Goal: Information Seeking & Learning: Learn about a topic

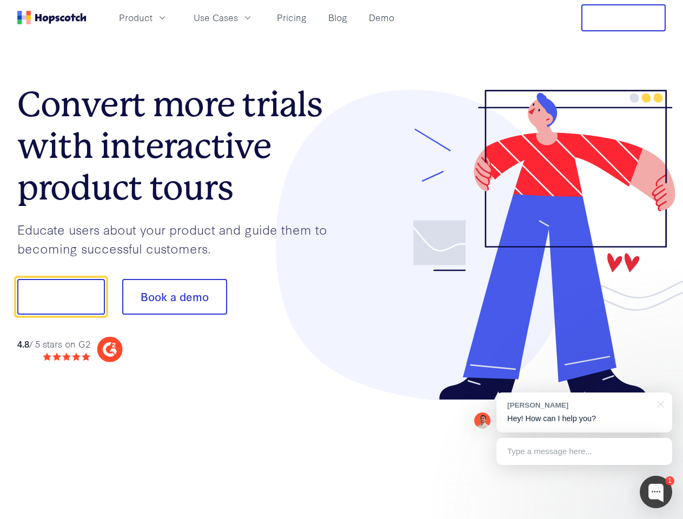
click at [342, 259] on div at bounding box center [504, 245] width 324 height 311
click at [152, 17] on span "Product" at bounding box center [136, 18] width 34 height 14
click at [238, 17] on span "Use Cases" at bounding box center [215, 18] width 44 height 14
click at [623, 18] on button "Free Trial" at bounding box center [623, 17] width 84 height 27
click at [61, 297] on button "Show me!" at bounding box center [61, 297] width 88 height 36
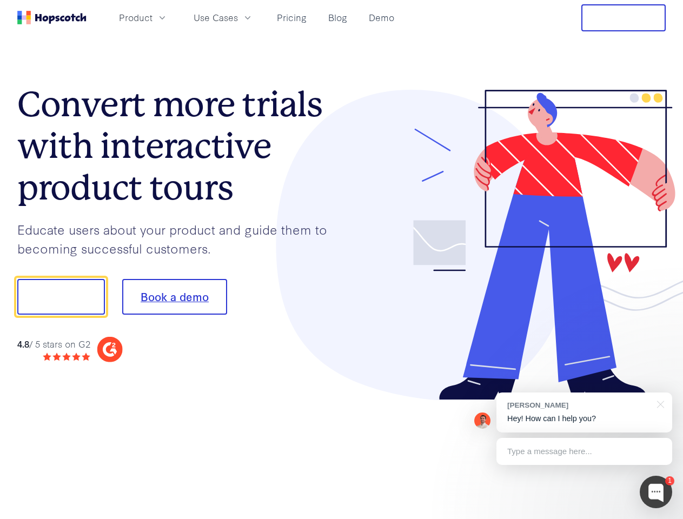
click at [174, 297] on button "Book a demo" at bounding box center [174, 297] width 105 height 36
click at [656, 492] on div at bounding box center [655, 492] width 32 height 32
click at [584, 412] on div "[PERSON_NAME] Hey! How can I help you?" at bounding box center [584, 412] width 176 height 40
click at [658, 403] on div at bounding box center [570, 295] width 203 height 360
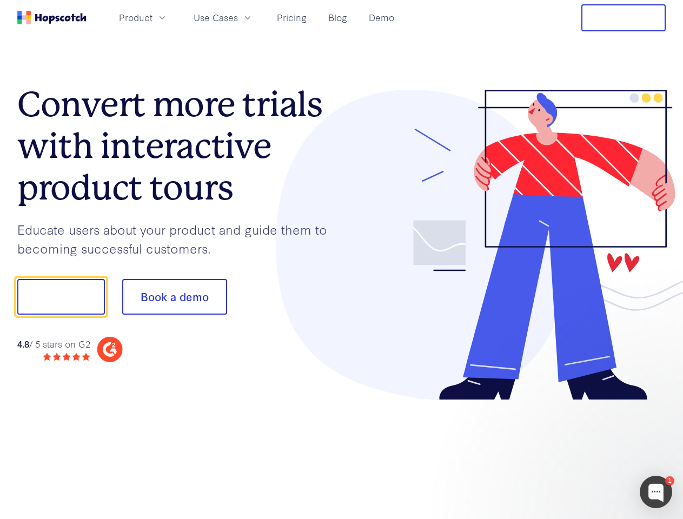
click at [584, 451] on div at bounding box center [570, 368] width 203 height 216
